Goal: Use online tool/utility: Use online tool/utility

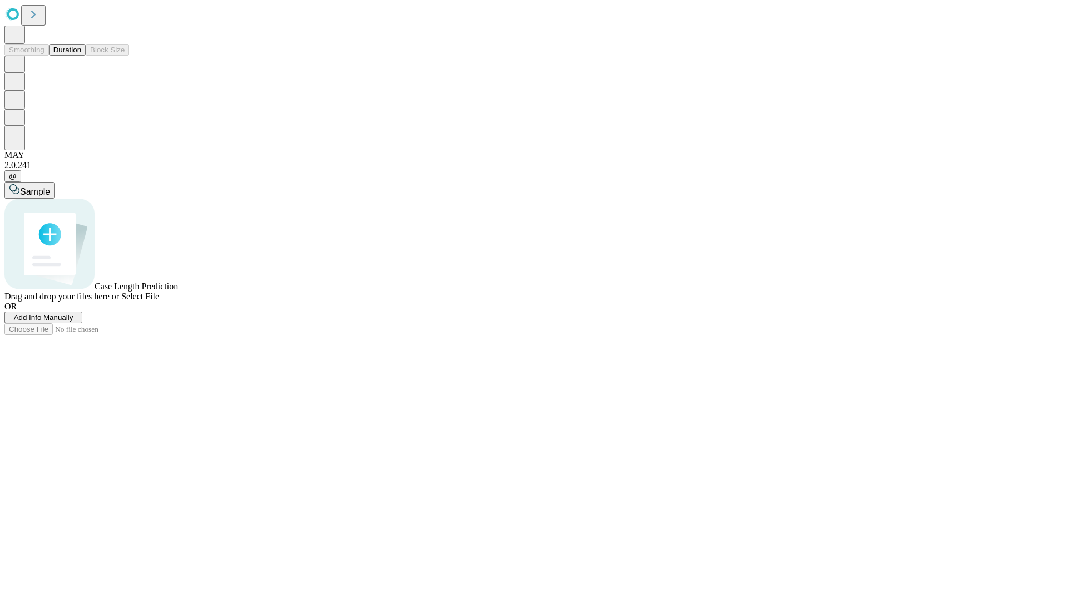
click at [159, 301] on span "Select File" at bounding box center [140, 296] width 38 height 9
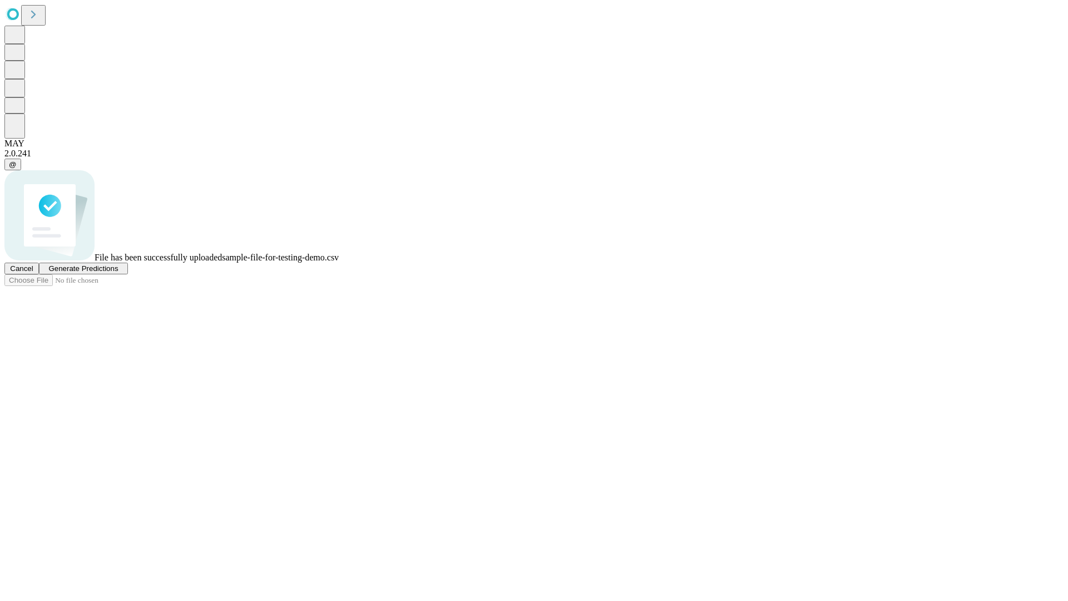
click at [118, 273] on span "Generate Predictions" at bounding box center [83, 268] width 70 height 8
